Goal: Information Seeking & Learning: Learn about a topic

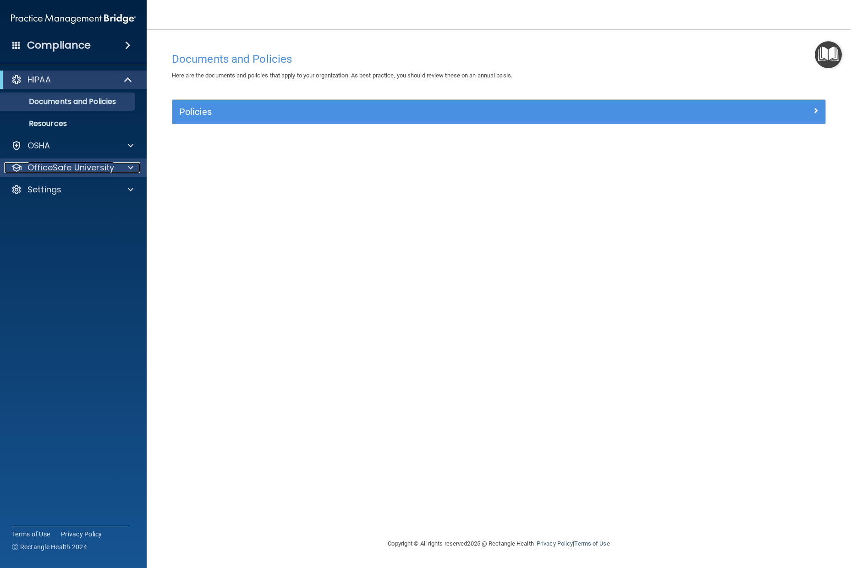
click at [60, 165] on p "OfficeSafe University" at bounding box center [70, 167] width 87 height 11
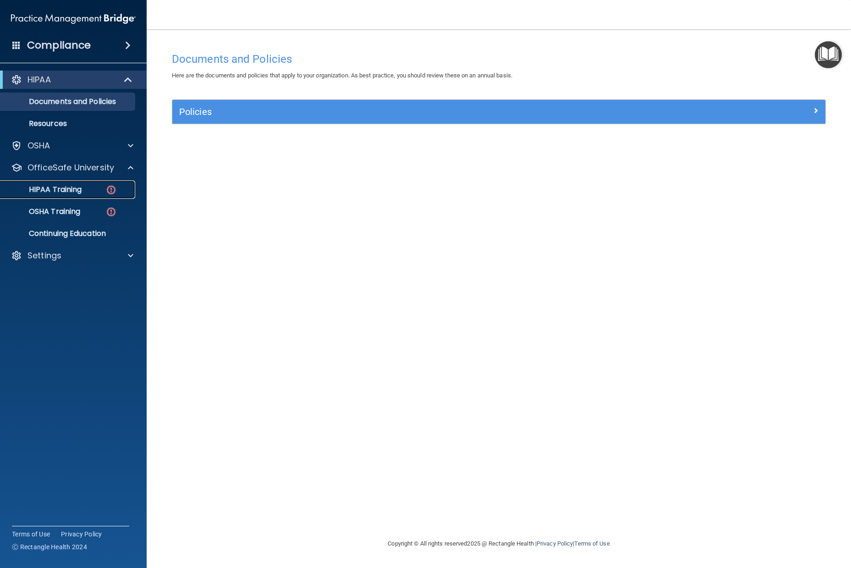
click at [56, 190] on p "HIPAA Training" at bounding box center [44, 189] width 76 height 9
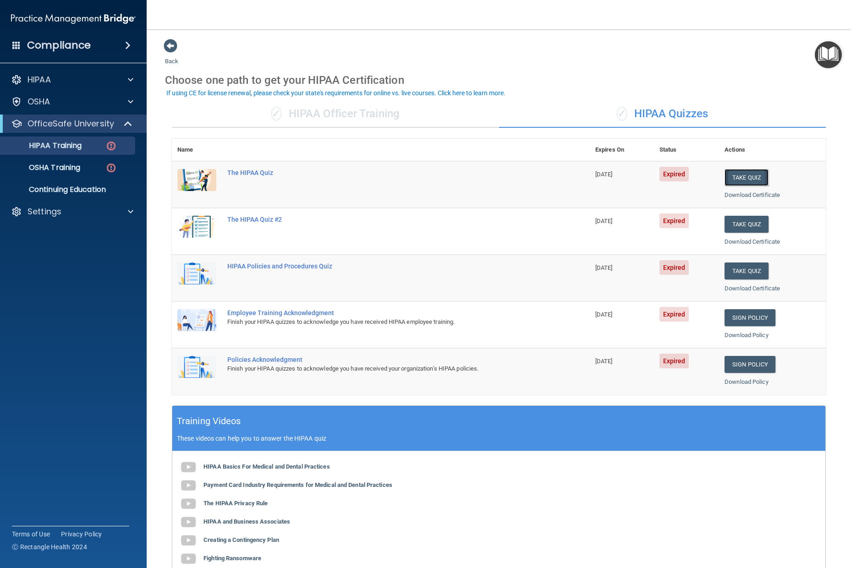
click at [751, 181] on button "Take Quiz" at bounding box center [747, 177] width 44 height 17
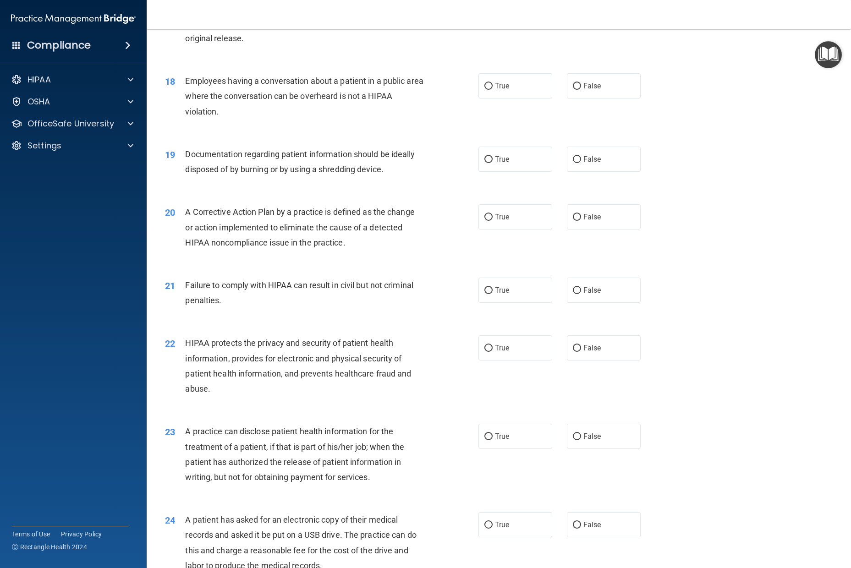
scroll to position [878, 0]
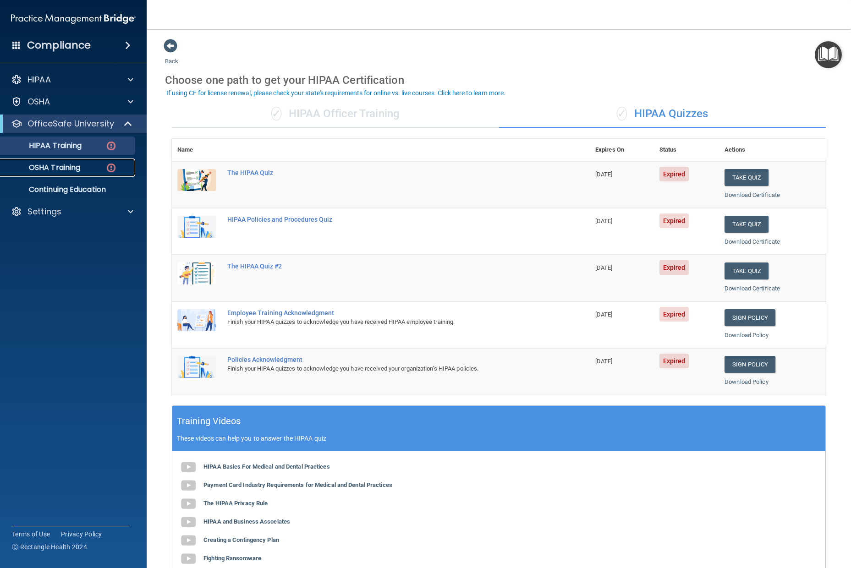
click at [66, 168] on p "OSHA Training" at bounding box center [43, 167] width 74 height 9
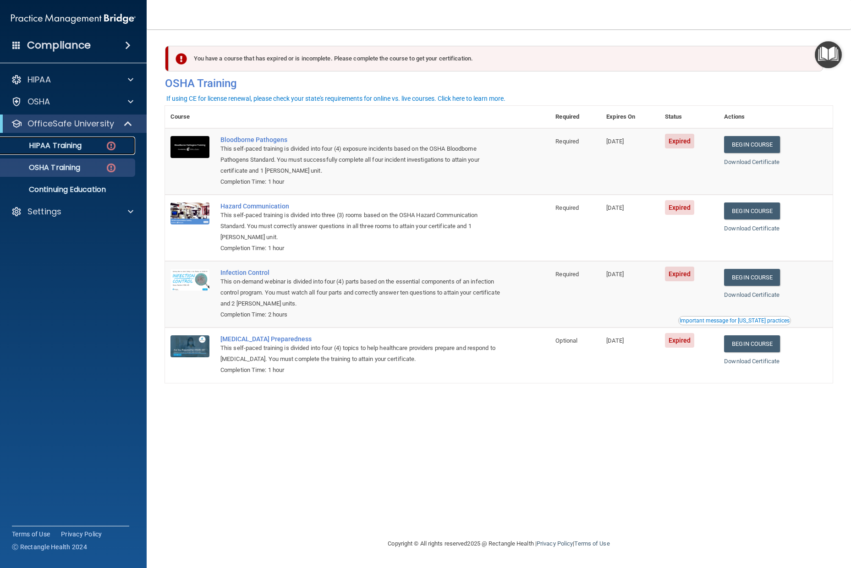
click at [73, 144] on p "HIPAA Training" at bounding box center [44, 145] width 76 height 9
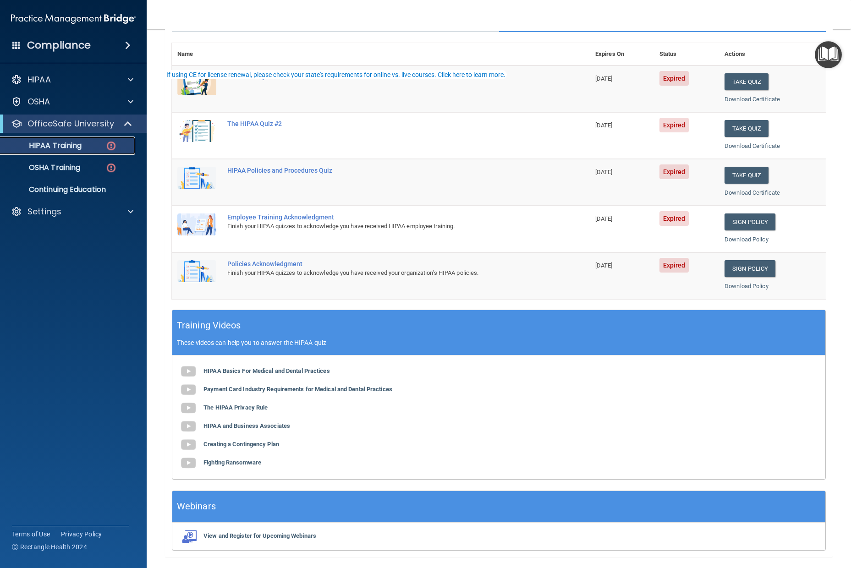
scroll to position [121, 0]
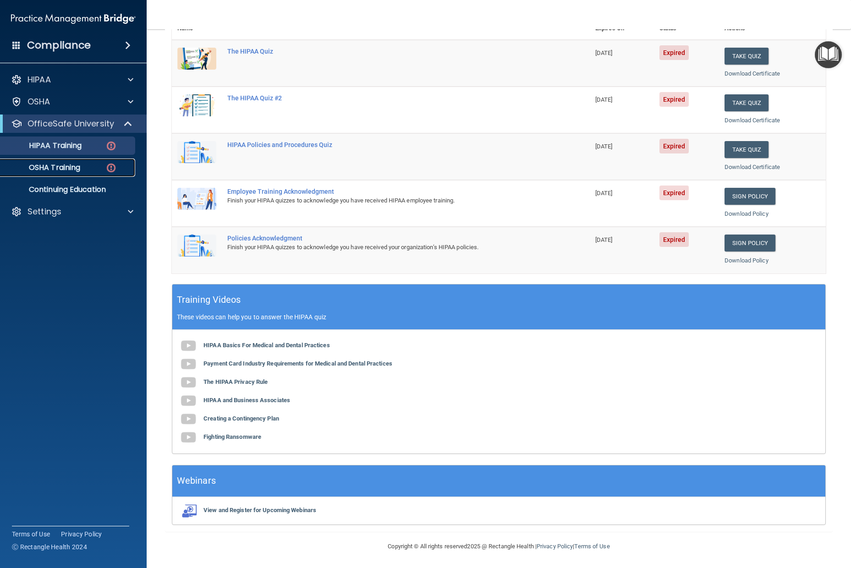
click at [70, 168] on p "OSHA Training" at bounding box center [43, 167] width 74 height 9
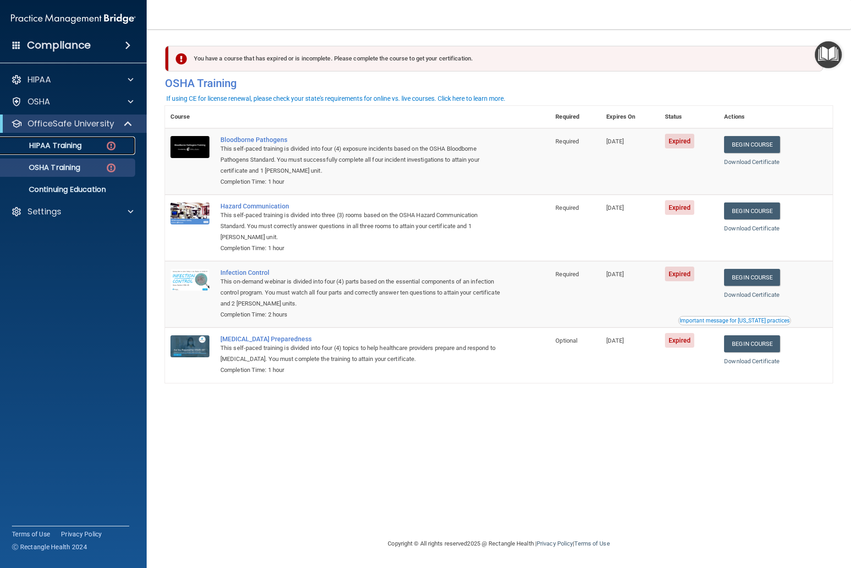
click at [74, 148] on p "HIPAA Training" at bounding box center [44, 145] width 76 height 9
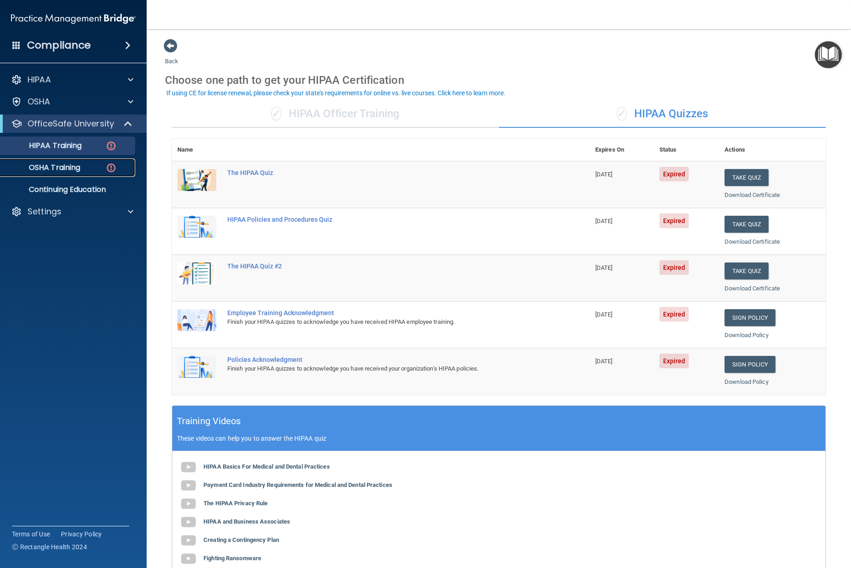
click at [64, 170] on p "OSHA Training" at bounding box center [43, 167] width 74 height 9
